Goal: Task Accomplishment & Management: Use online tool/utility

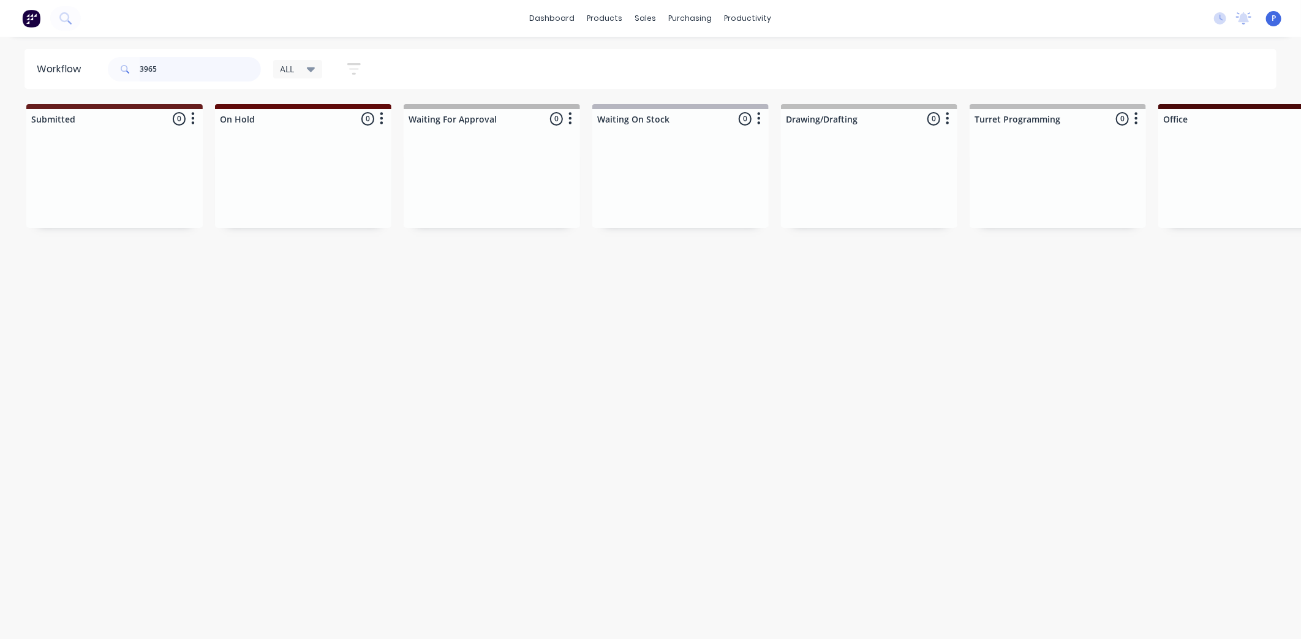
click at [235, 60] on input "3965" at bounding box center [200, 69] width 121 height 25
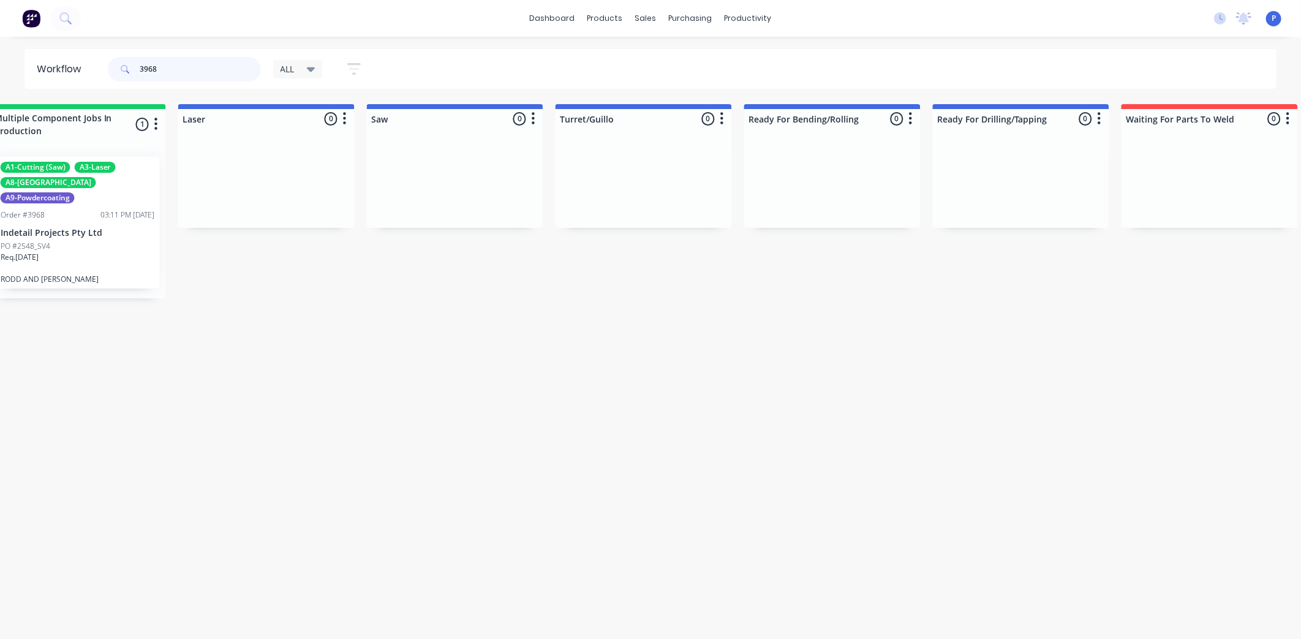
scroll to position [0, 1054]
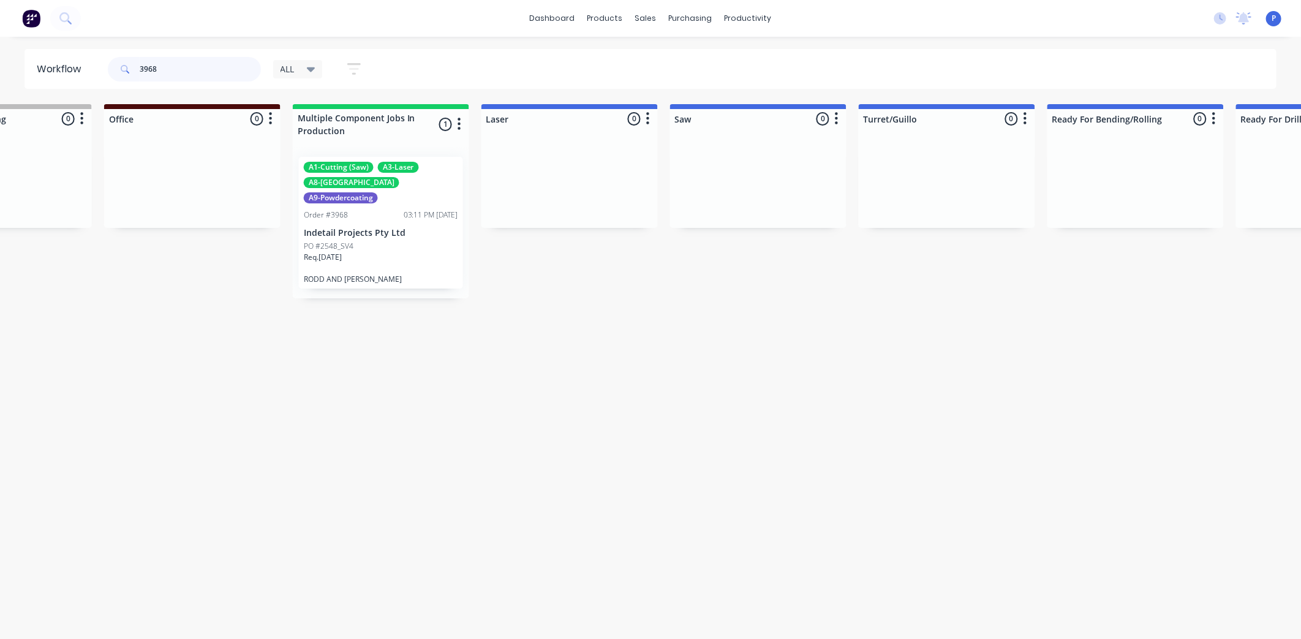
type input "3968"
click at [406, 255] on div "Req. [DATE]" at bounding box center [381, 262] width 154 height 21
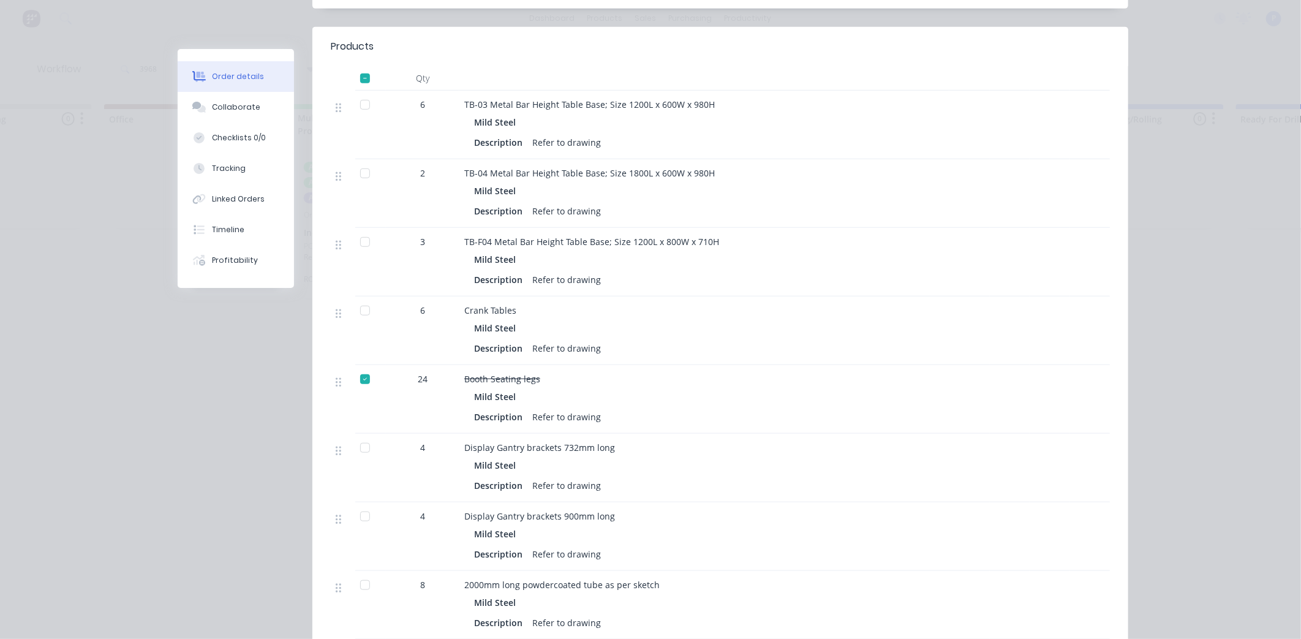
scroll to position [448, 0]
click at [353, 434] on div at bounding box center [365, 446] width 25 height 25
click at [363, 502] on div at bounding box center [365, 514] width 25 height 25
click at [233, 175] on button "Tracking" at bounding box center [236, 168] width 116 height 31
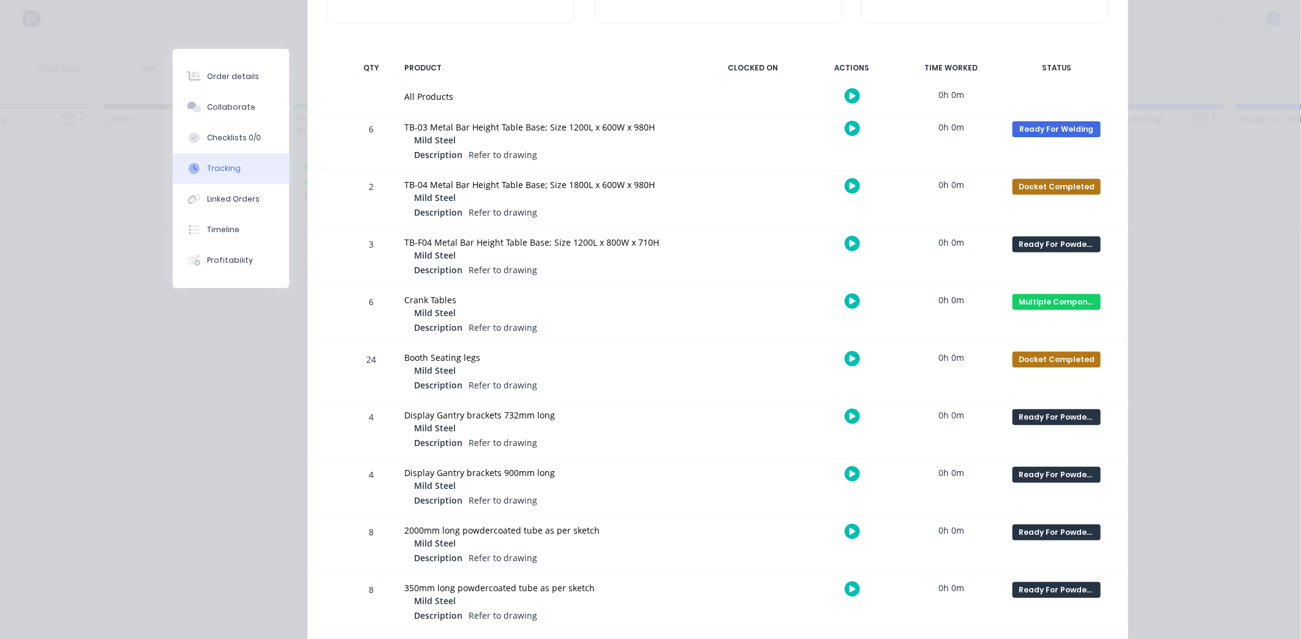
scroll to position [252, 0]
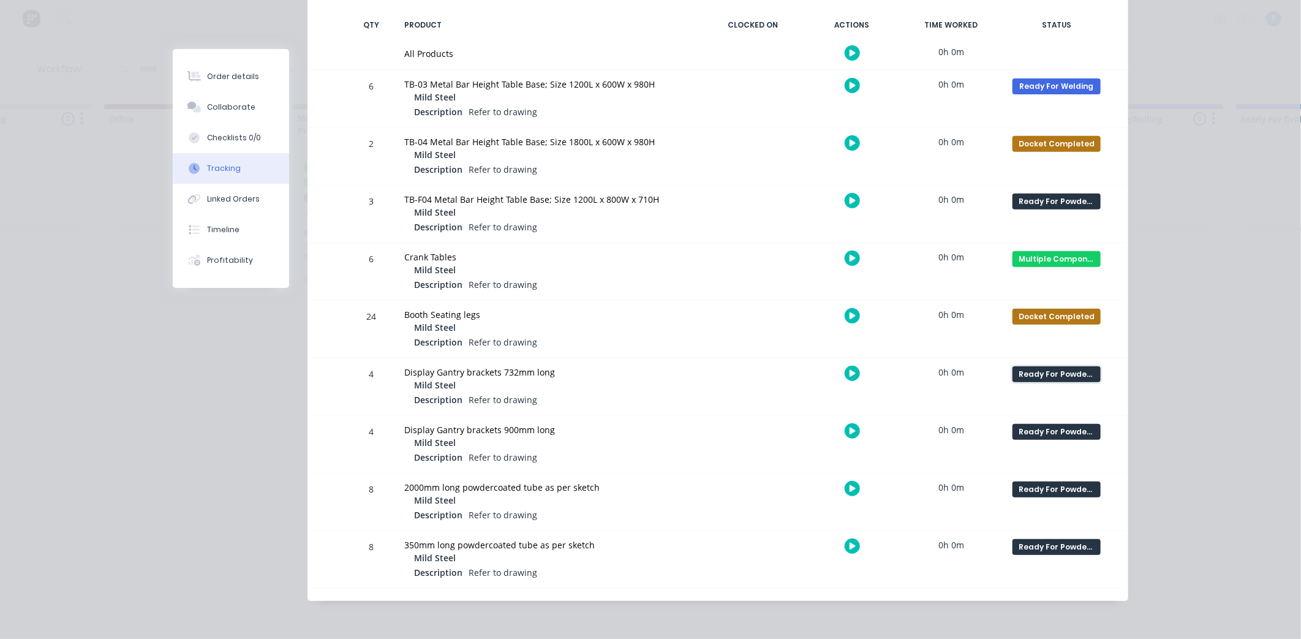
click at [1052, 370] on div "Ready For Powder Coat" at bounding box center [1057, 374] width 88 height 16
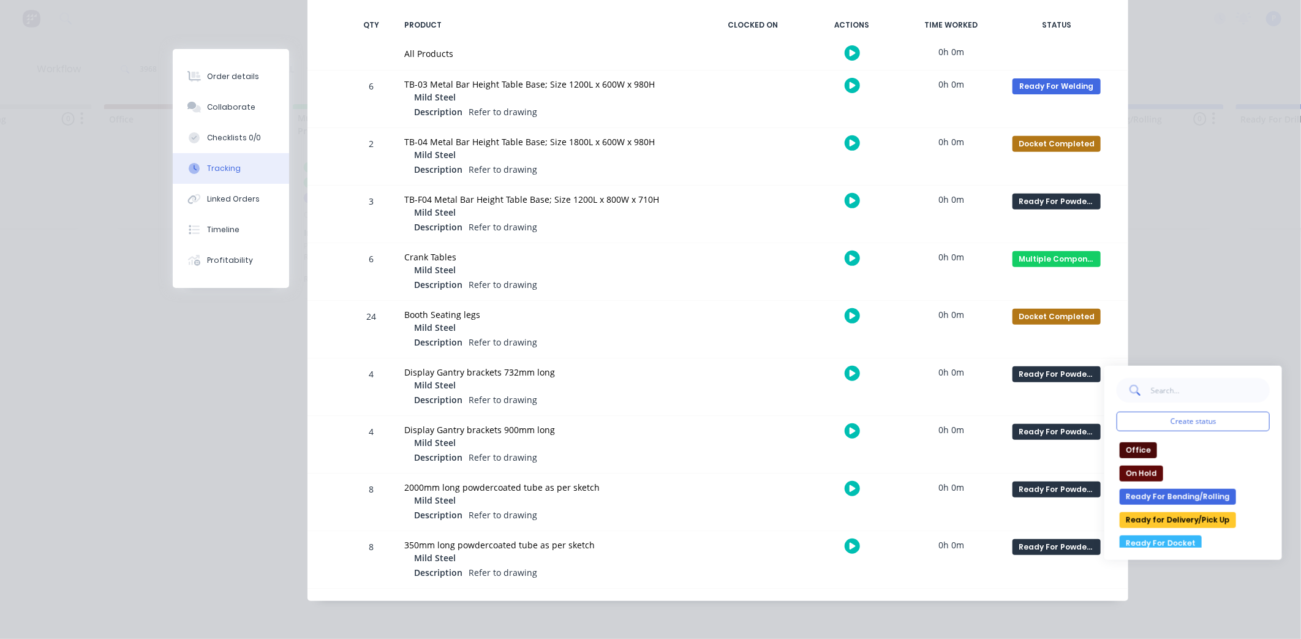
scroll to position [219, 0]
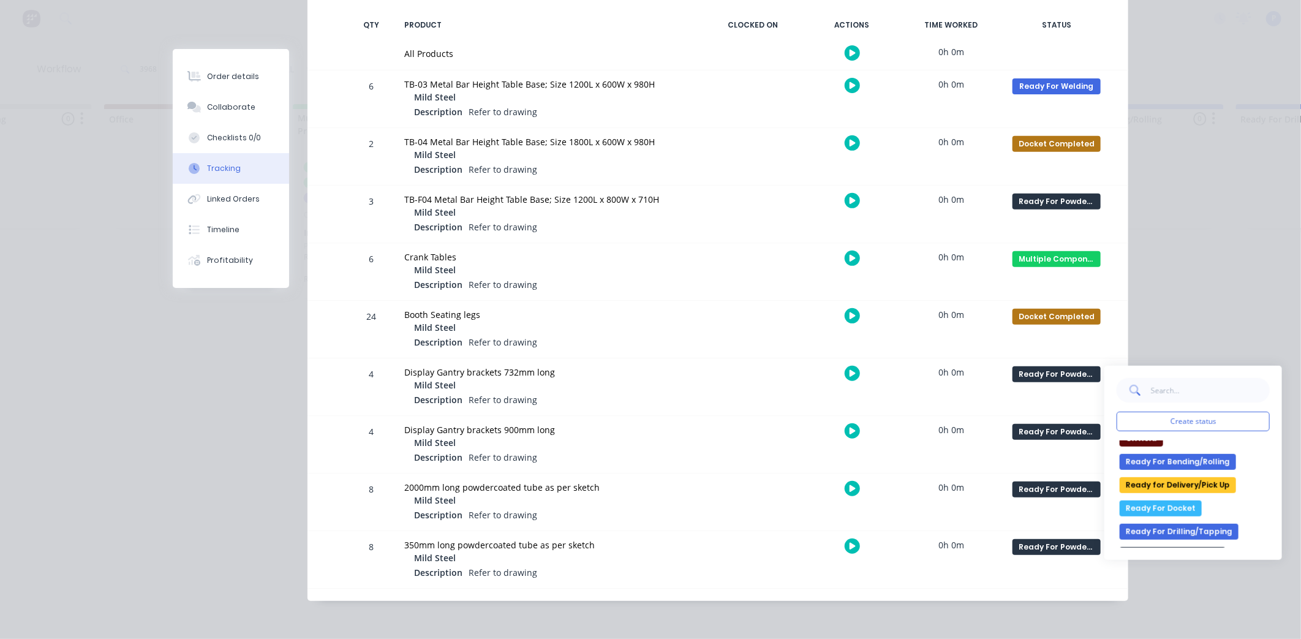
click at [1142, 510] on button "Ready For Docket" at bounding box center [1161, 509] width 82 height 16
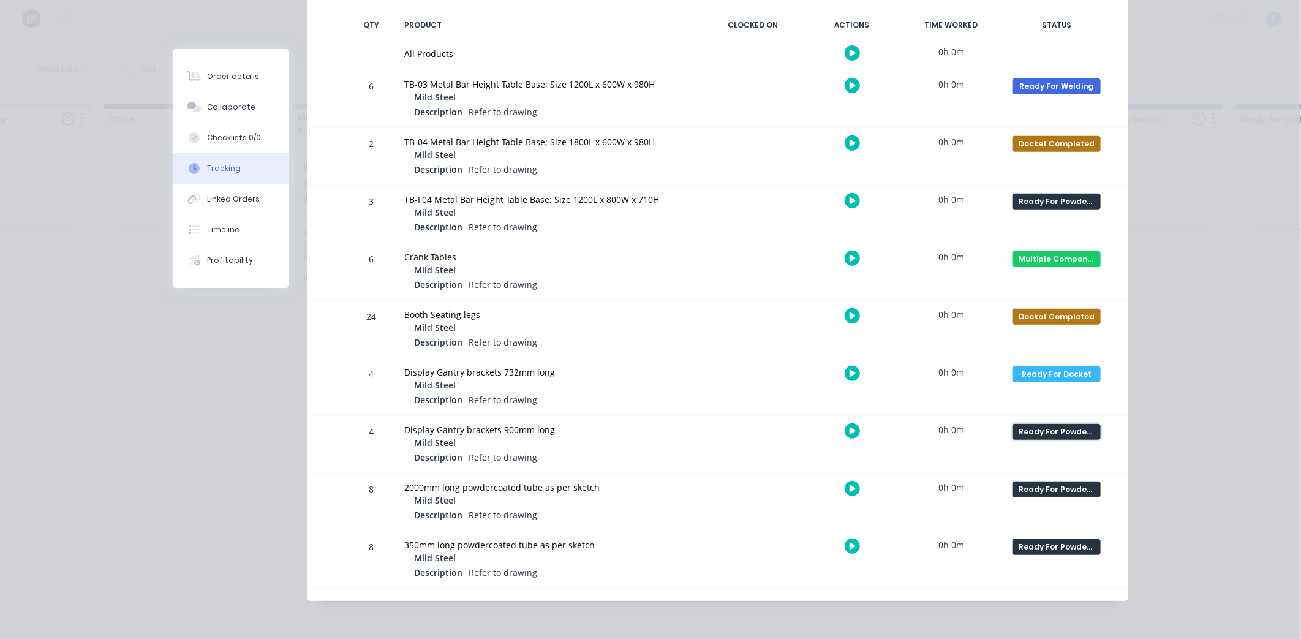
click at [1051, 428] on div "Ready For Powder Coat" at bounding box center [1057, 432] width 88 height 16
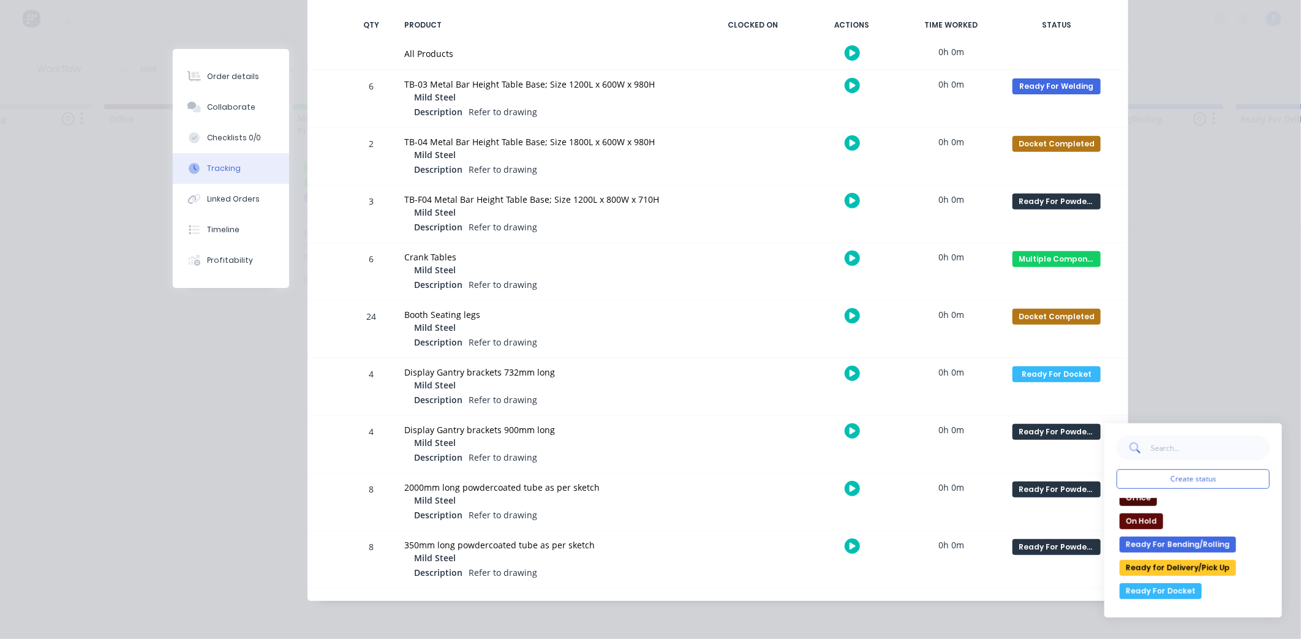
scroll to position [210, 0]
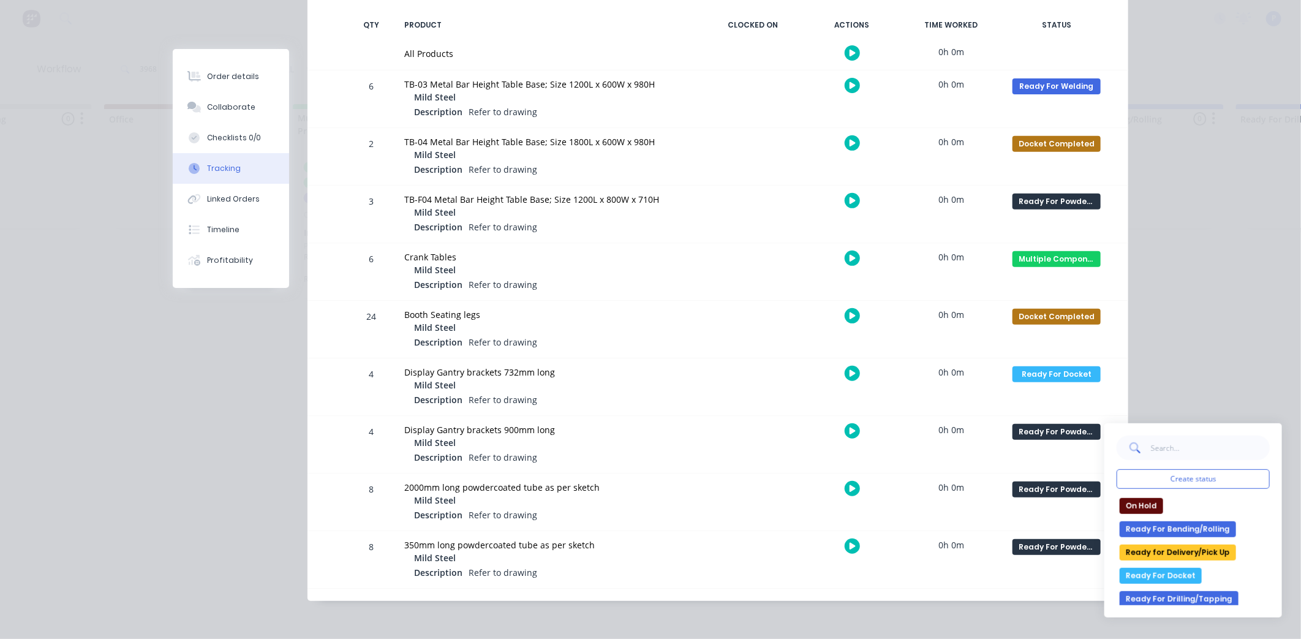
click at [1174, 570] on button "Ready For Docket" at bounding box center [1161, 576] width 82 height 16
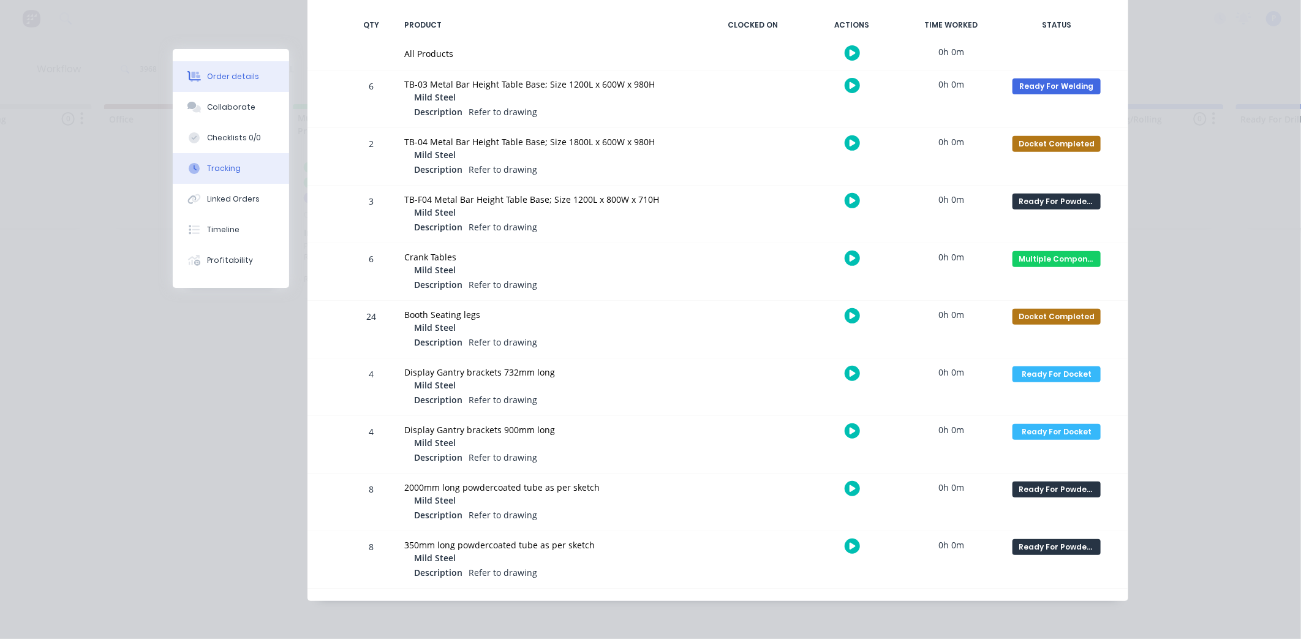
click at [254, 88] on button "Order details" at bounding box center [231, 76] width 116 height 31
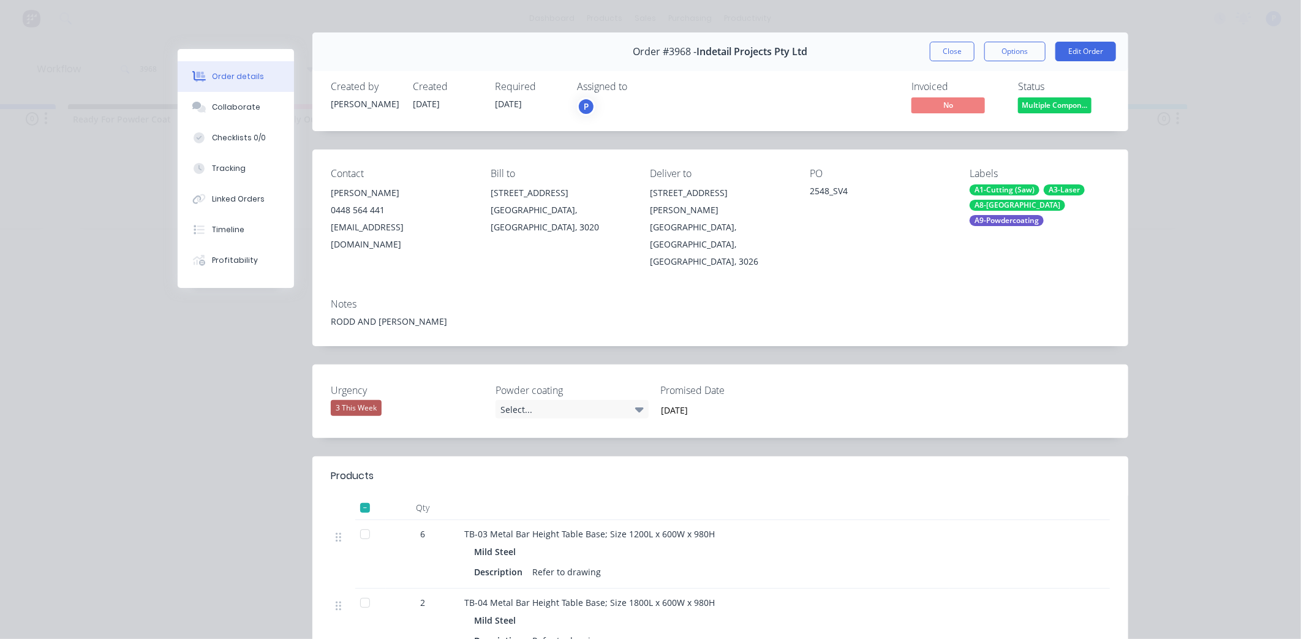
scroll to position [0, 0]
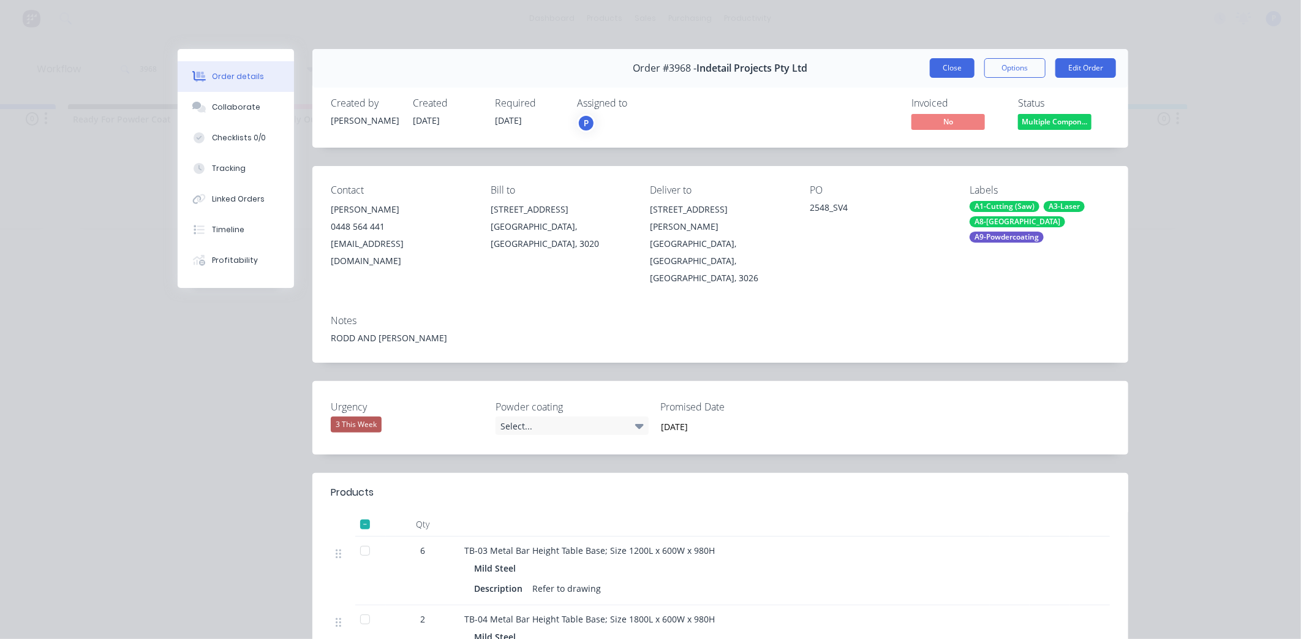
click at [961, 71] on button "Close" at bounding box center [952, 68] width 45 height 20
